Goal: Navigation & Orientation: Find specific page/section

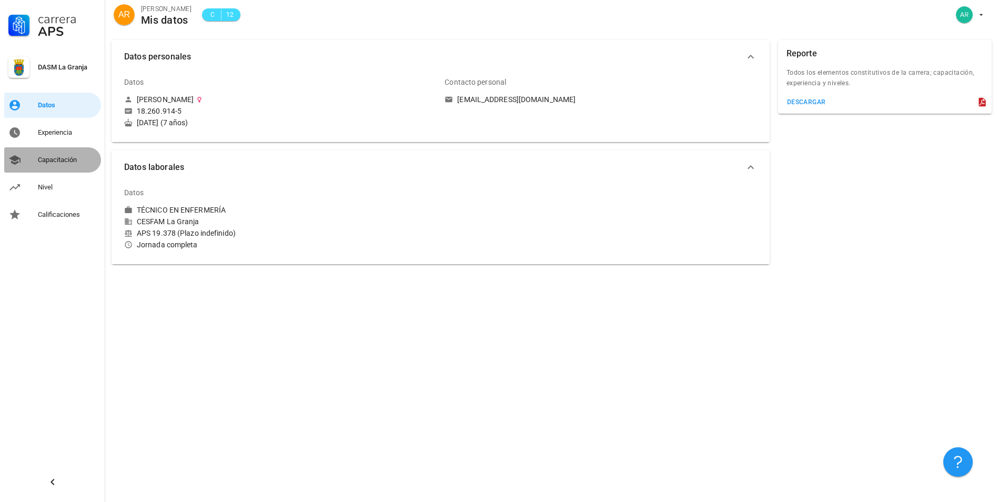
click at [51, 159] on div "Capacitación" at bounding box center [67, 160] width 59 height 8
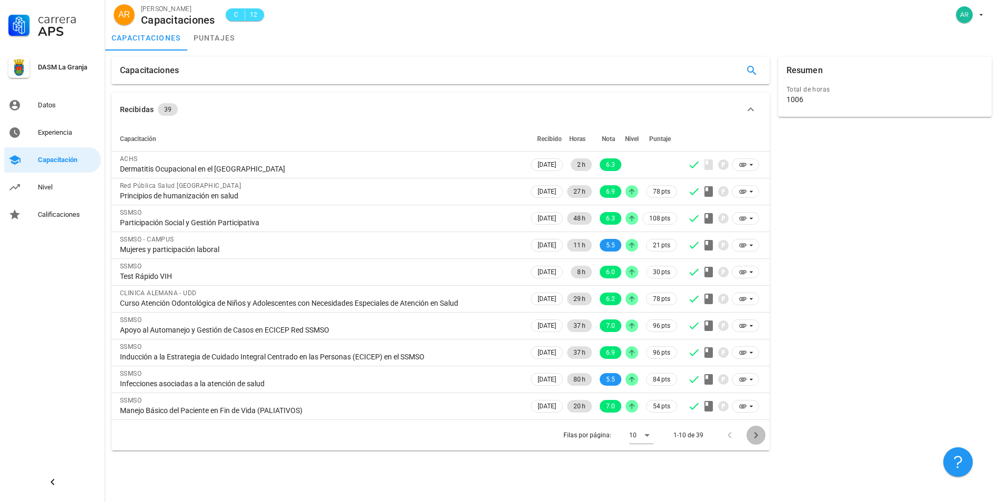
click at [755, 437] on icon "Página siguiente" at bounding box center [756, 435] width 4 height 6
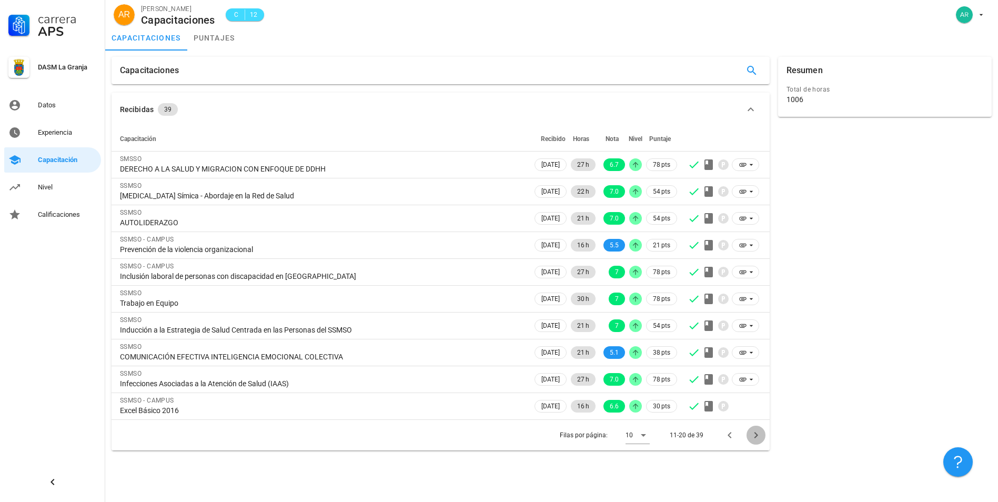
click at [755, 437] on icon "Página siguiente" at bounding box center [756, 435] width 4 height 6
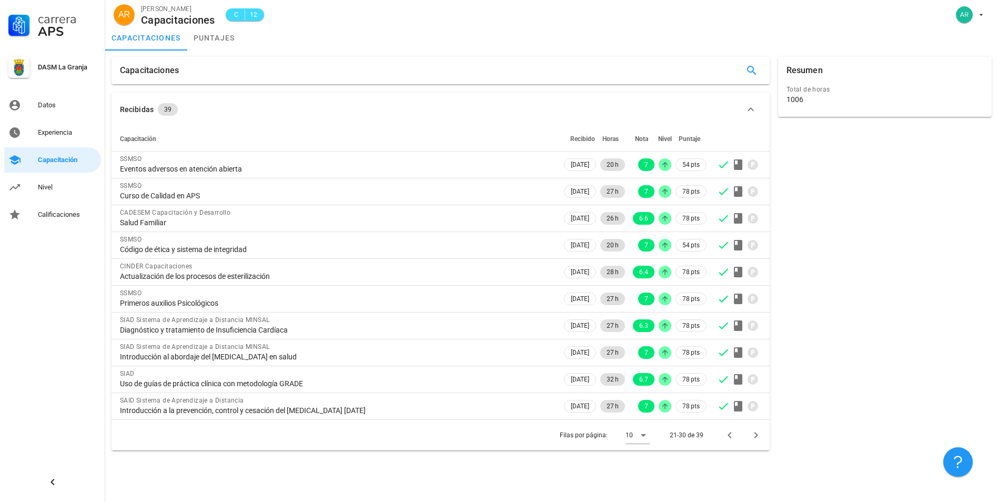
click at [818, 76] on div "Resumen" at bounding box center [805, 70] width 36 height 27
click at [728, 439] on icon "Página anterior" at bounding box center [730, 435] width 13 height 13
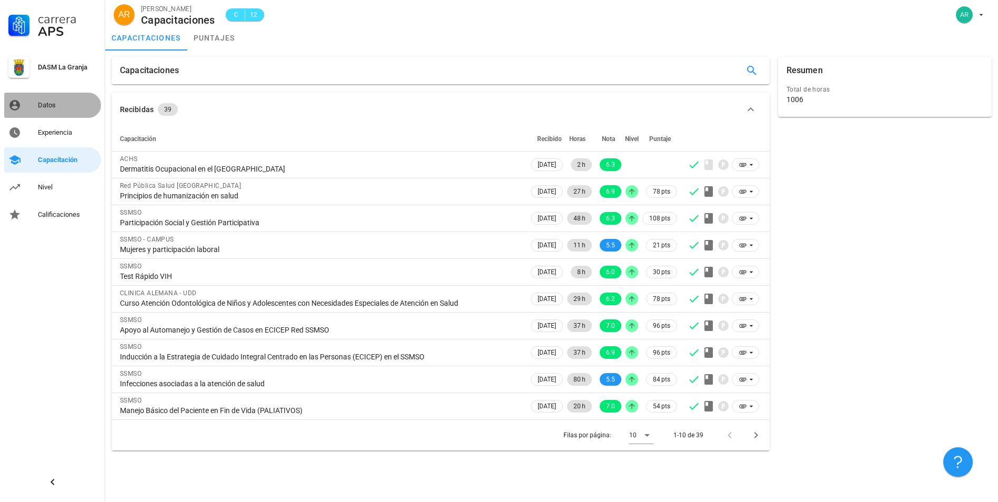
click at [44, 106] on div "Datos" at bounding box center [67, 105] width 59 height 8
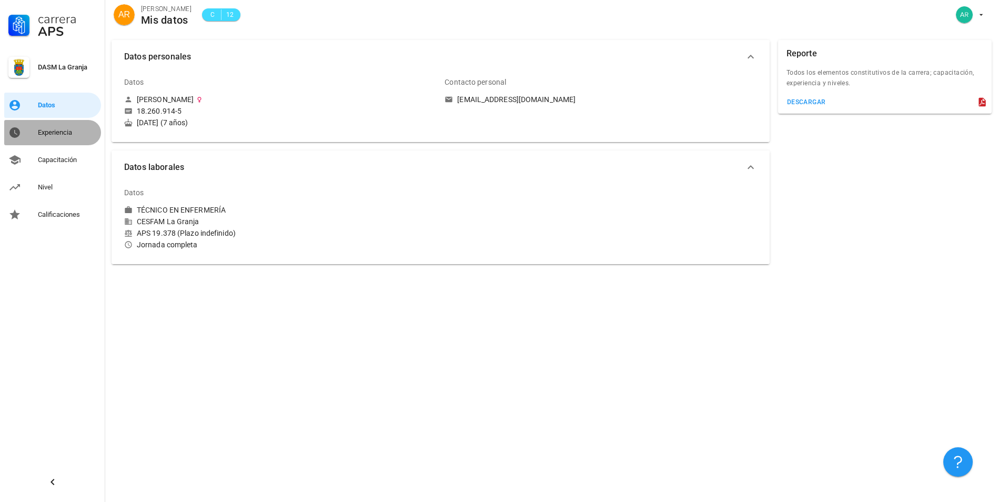
click at [45, 135] on div "Experiencia" at bounding box center [67, 132] width 59 height 8
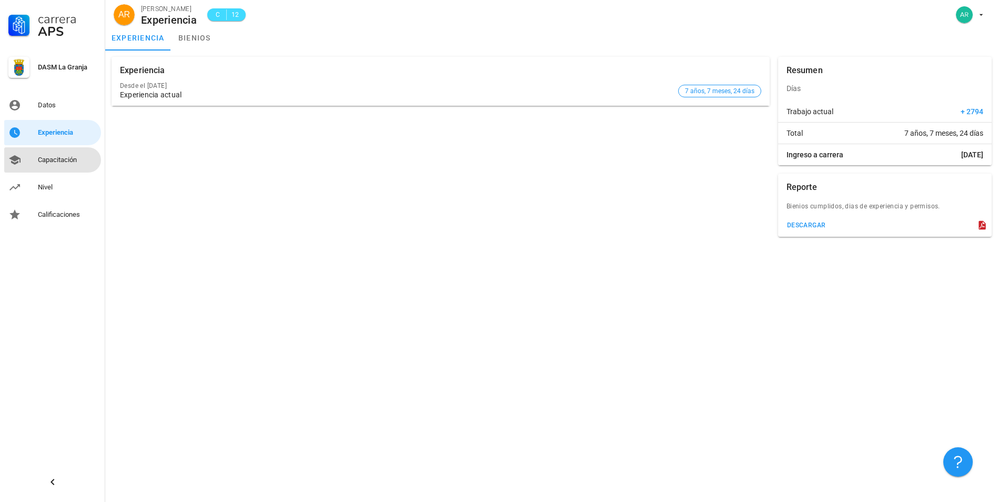
click at [48, 157] on div "Capacitación" at bounding box center [67, 160] width 59 height 8
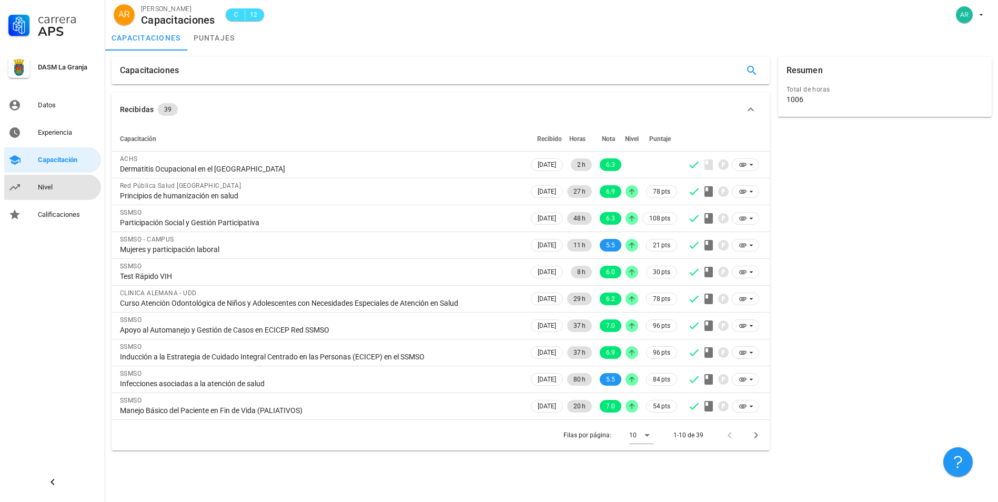
click at [49, 190] on div "Nivel" at bounding box center [67, 187] width 59 height 8
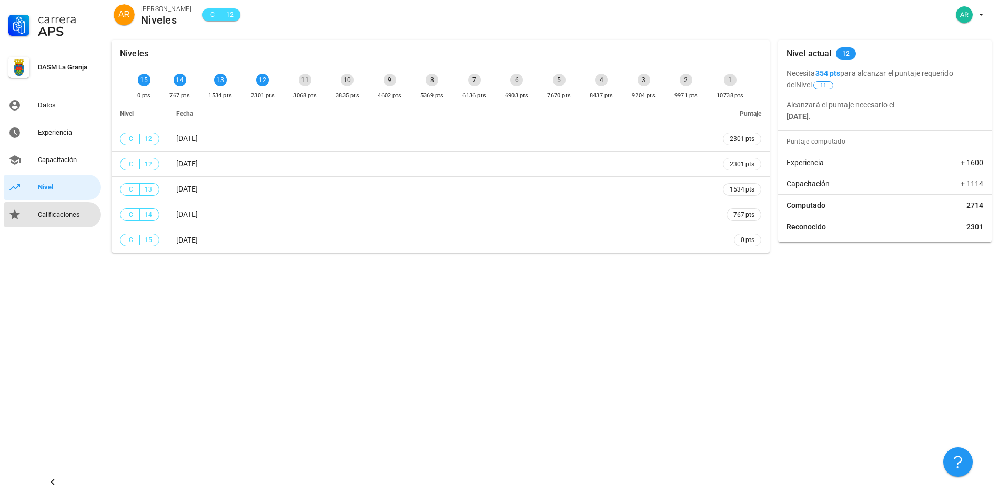
click at [52, 210] on div "Calificaciones" at bounding box center [67, 214] width 59 height 17
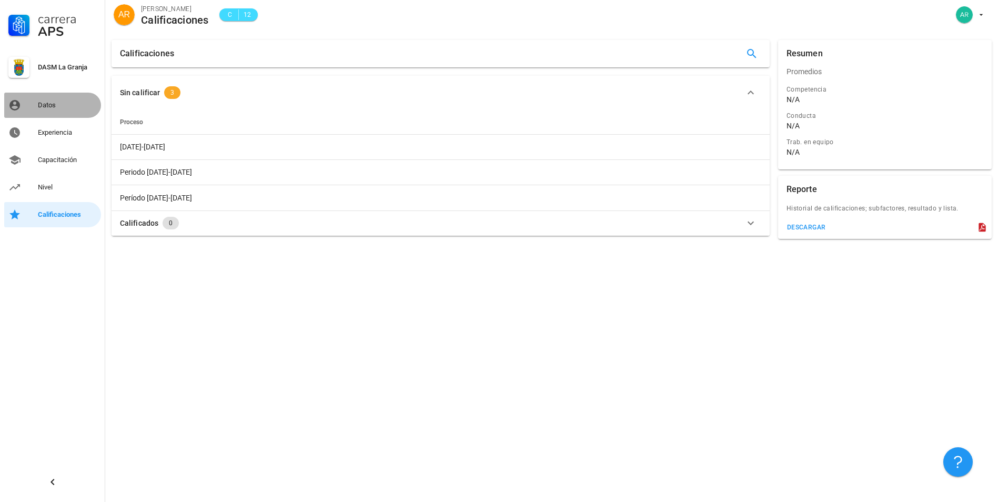
click at [71, 106] on div "Datos" at bounding box center [67, 105] width 59 height 8
